Goal: Browse casually: Explore the website without a specific task or goal

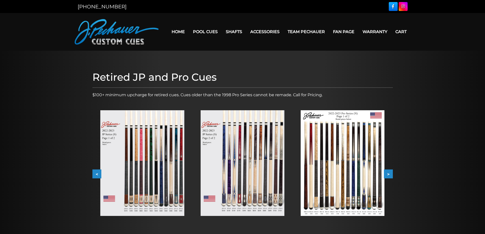
click at [98, 178] on div at bounding box center [142, 163] width 100 height 122
click at [98, 177] on button "<" at bounding box center [96, 173] width 9 height 9
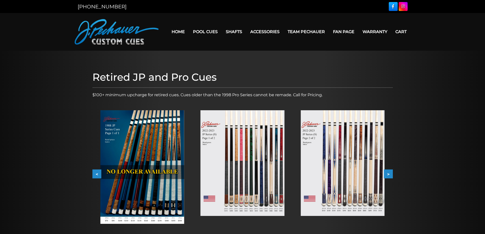
click at [98, 177] on button "<" at bounding box center [96, 173] width 9 height 9
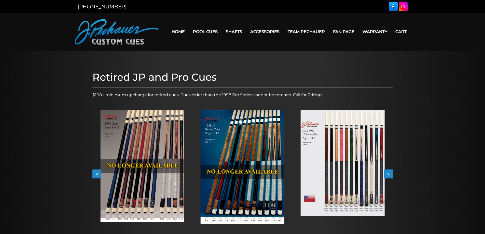
click at [232, 150] on img at bounding box center [242, 166] width 84 height 113
click at [152, 146] on img at bounding box center [142, 166] width 84 height 112
click at [99, 173] on button "<" at bounding box center [96, 173] width 9 height 9
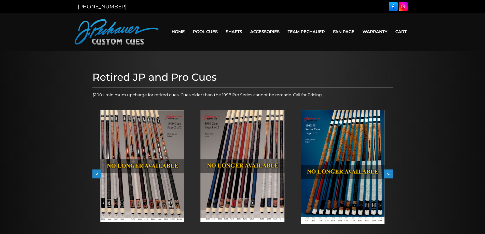
click at [97, 172] on button "<" at bounding box center [96, 173] width 9 height 9
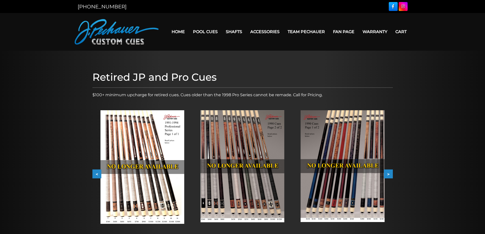
click at [94, 172] on button "<" at bounding box center [96, 173] width 9 height 9
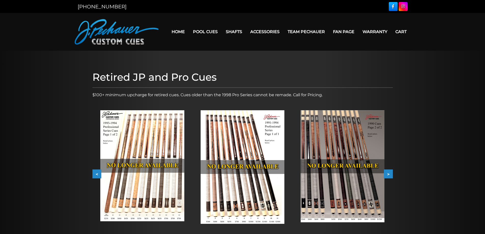
click at [226, 130] on img at bounding box center [242, 166] width 84 height 113
